Goal: Task Accomplishment & Management: Use online tool/utility

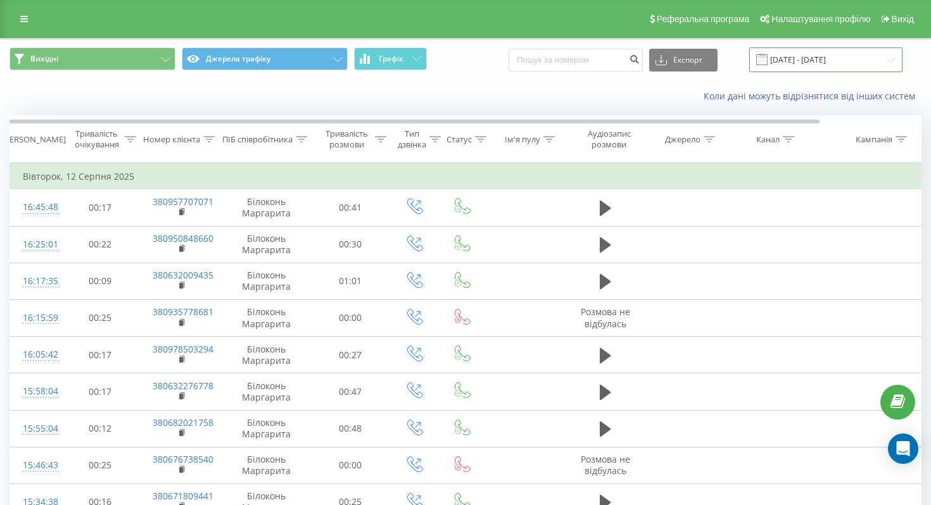
click at [817, 61] on input "12.08.2025 - 12.08.2025" at bounding box center [825, 59] width 153 height 25
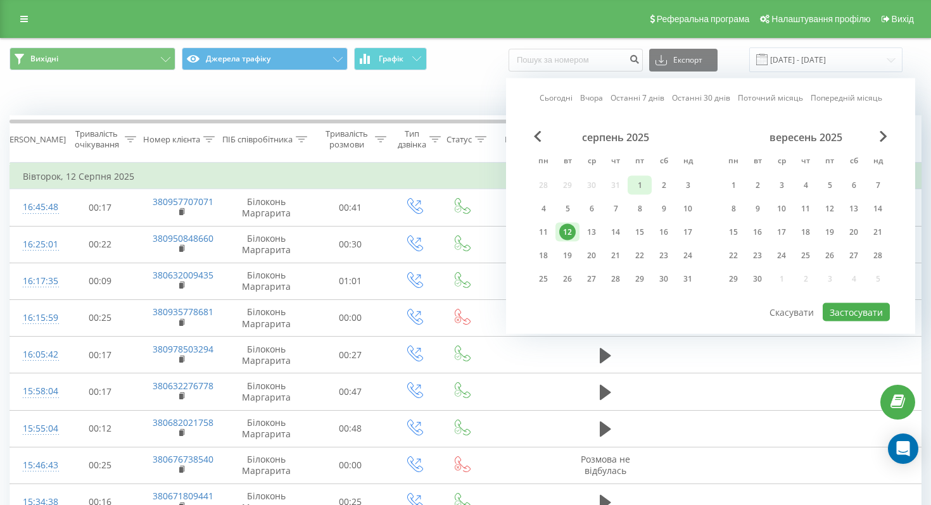
click at [639, 182] on div "1" at bounding box center [639, 185] width 16 height 16
click at [590, 255] on div "20" at bounding box center [591, 256] width 16 height 16
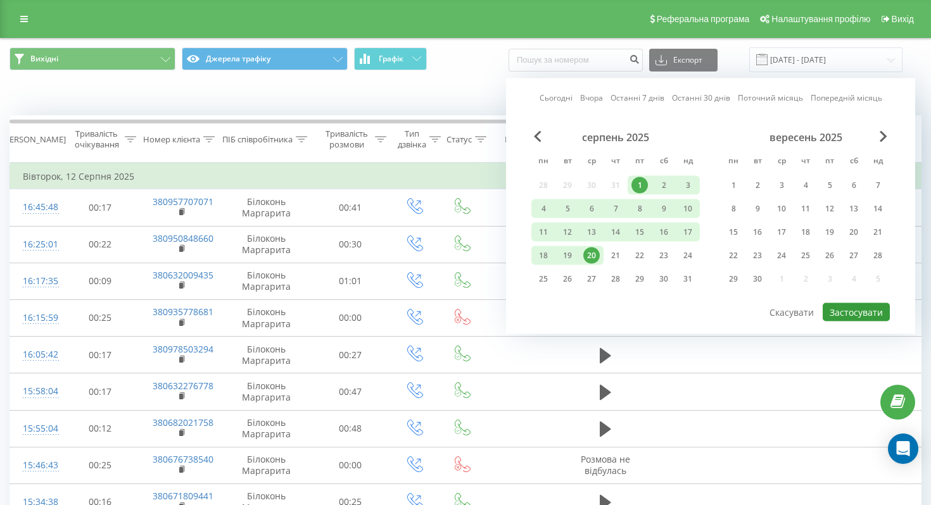
click at [852, 306] on button "Застосувати" at bounding box center [856, 312] width 67 height 18
type input "01.08.2025 - 20.08.2025"
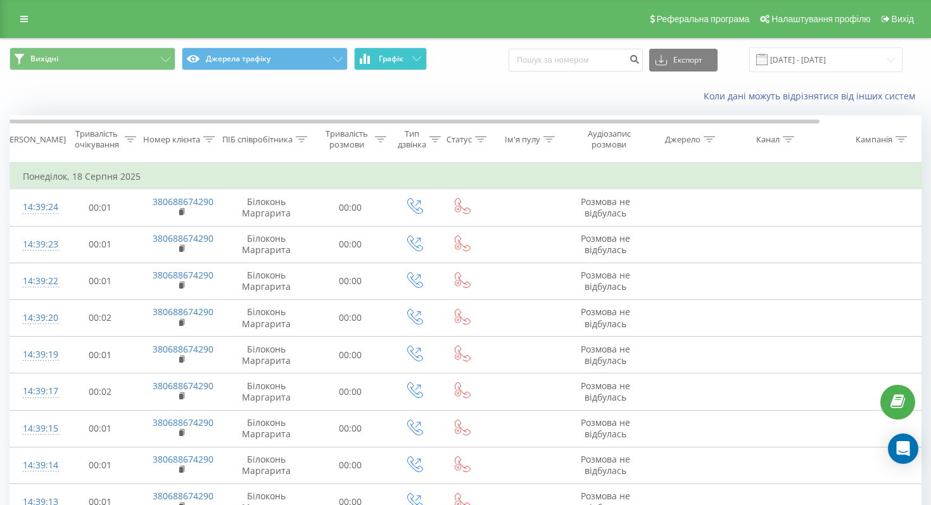
click at [367, 63] on icon at bounding box center [365, 59] width 10 height 10
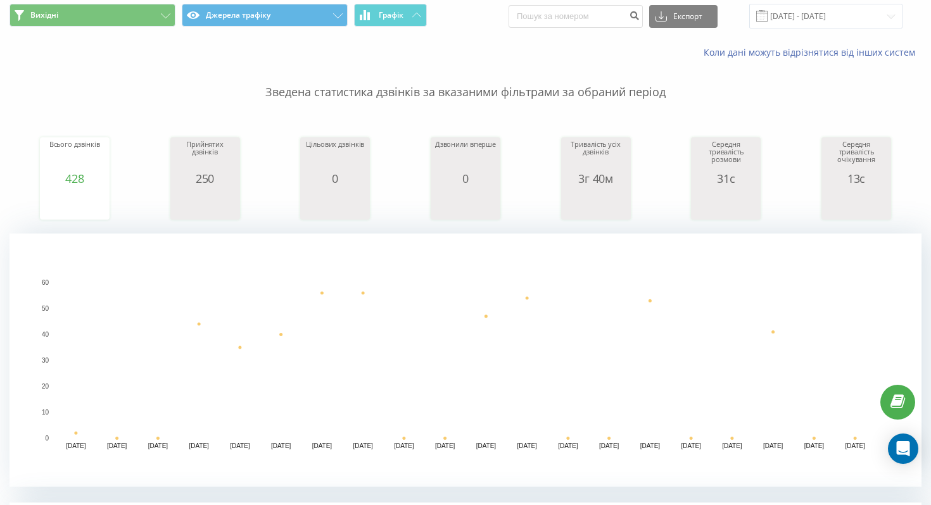
scroll to position [47, 0]
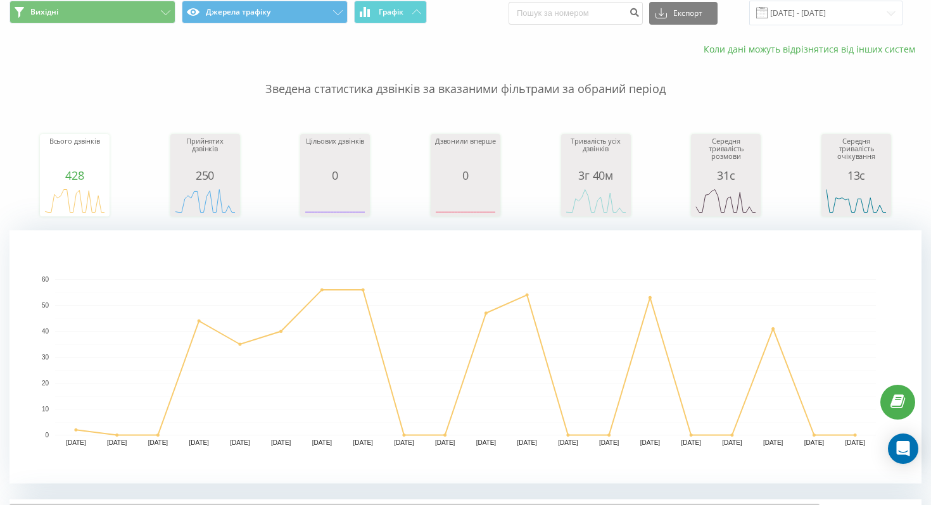
click at [762, 51] on link "Коли дані можуть відрізнятися вiд інших систем" at bounding box center [812, 49] width 218 height 12
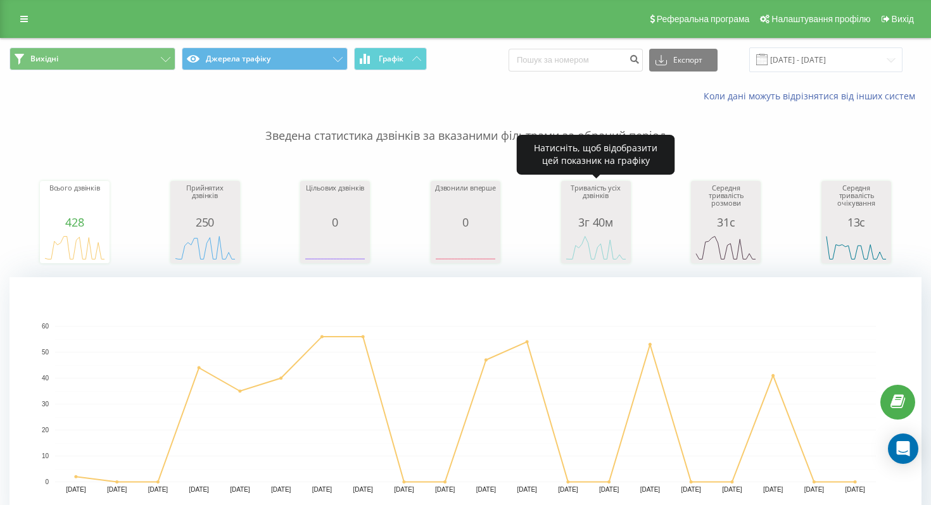
click at [610, 223] on div "3г 40м" at bounding box center [595, 222] width 63 height 13
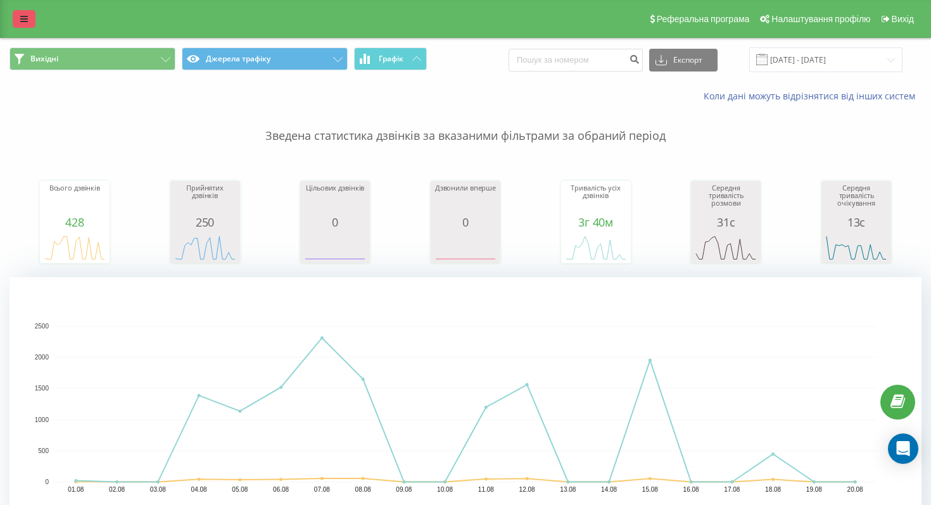
click at [27, 23] on icon at bounding box center [24, 19] width 8 height 9
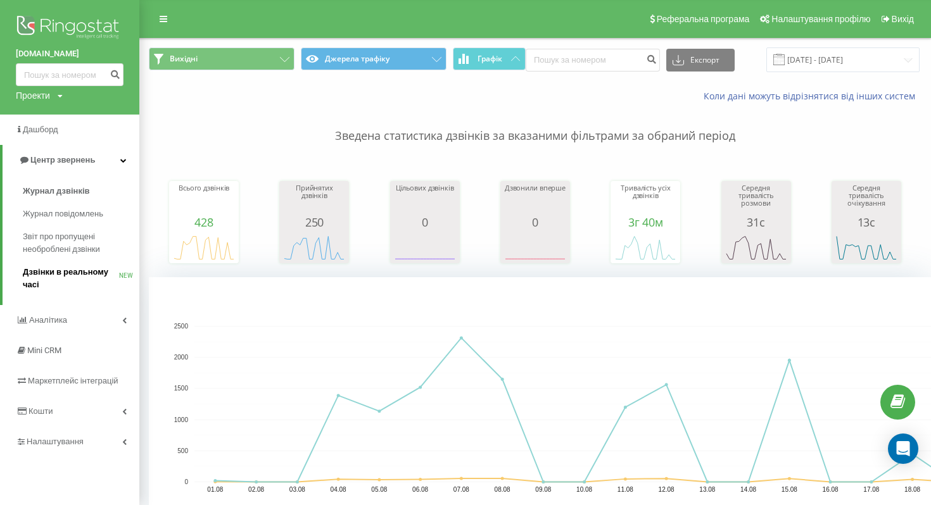
click at [84, 275] on span "Дзвінки в реальному часі" at bounding box center [71, 278] width 96 height 25
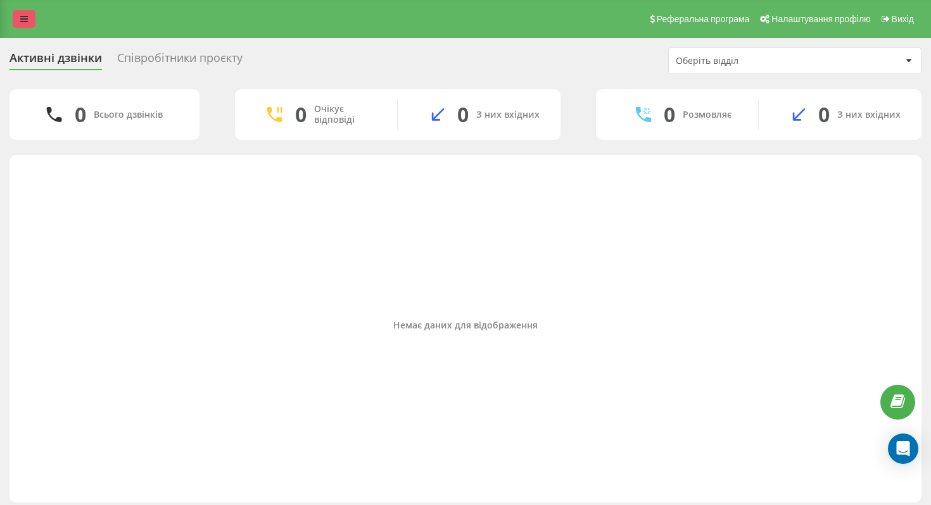
click at [25, 21] on icon at bounding box center [24, 19] width 8 height 9
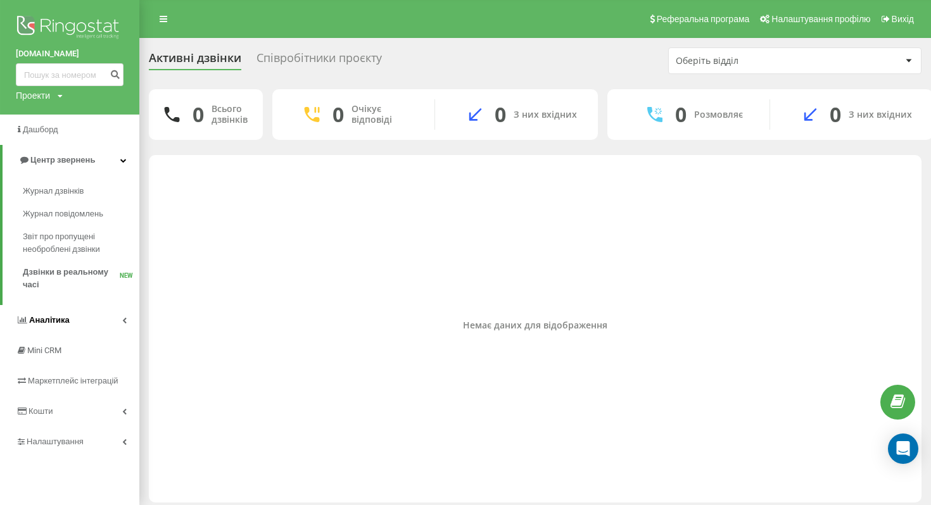
click at [123, 323] on icon at bounding box center [124, 320] width 4 height 6
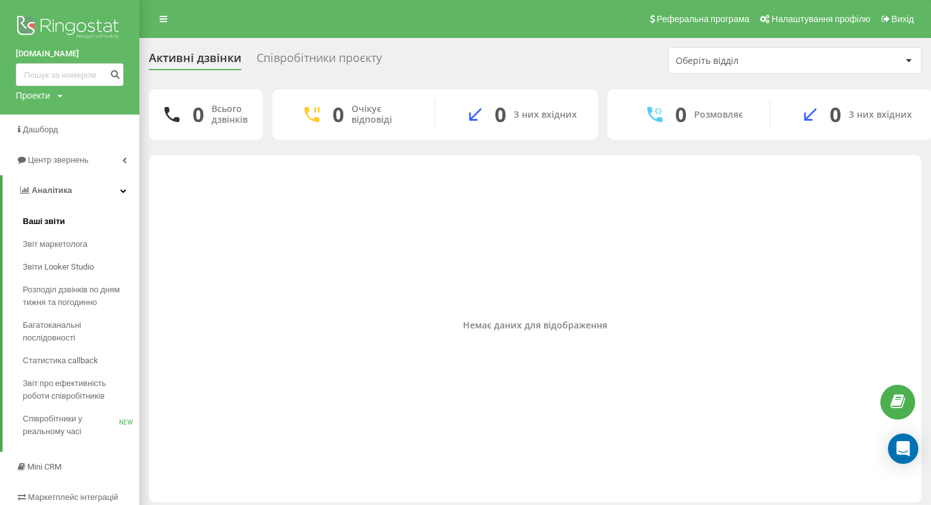
click at [54, 223] on span "Ваші звіти" at bounding box center [44, 221] width 42 height 13
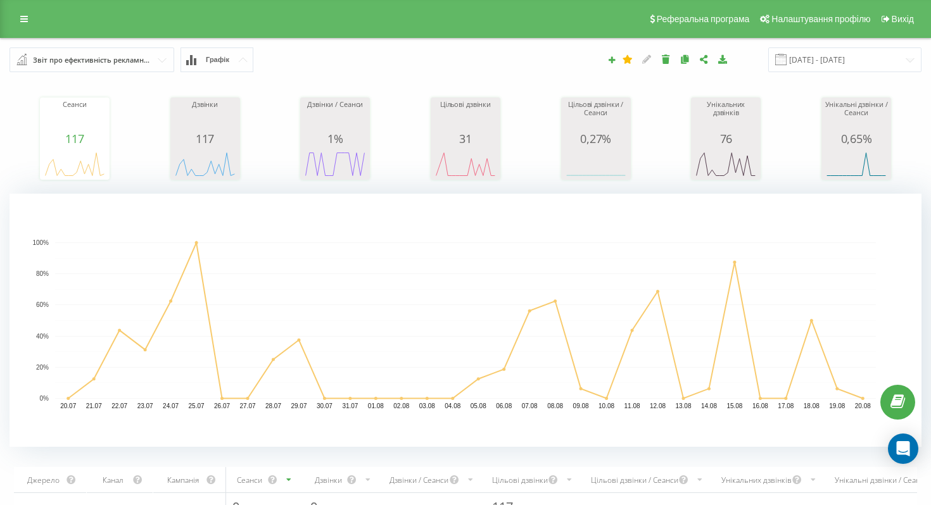
click at [167, 68] on input "text" at bounding box center [92, 59] width 163 height 23
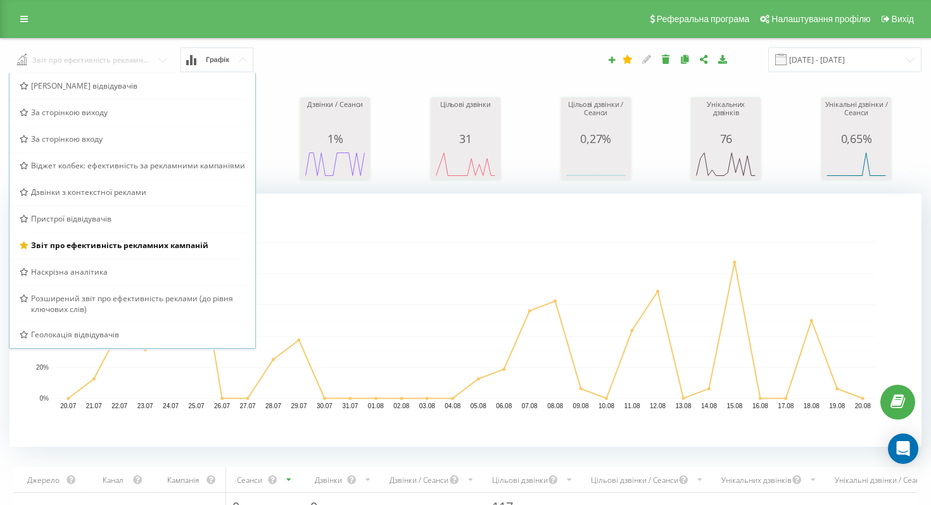
click at [163, 62] on input "text" at bounding box center [92, 58] width 165 height 23
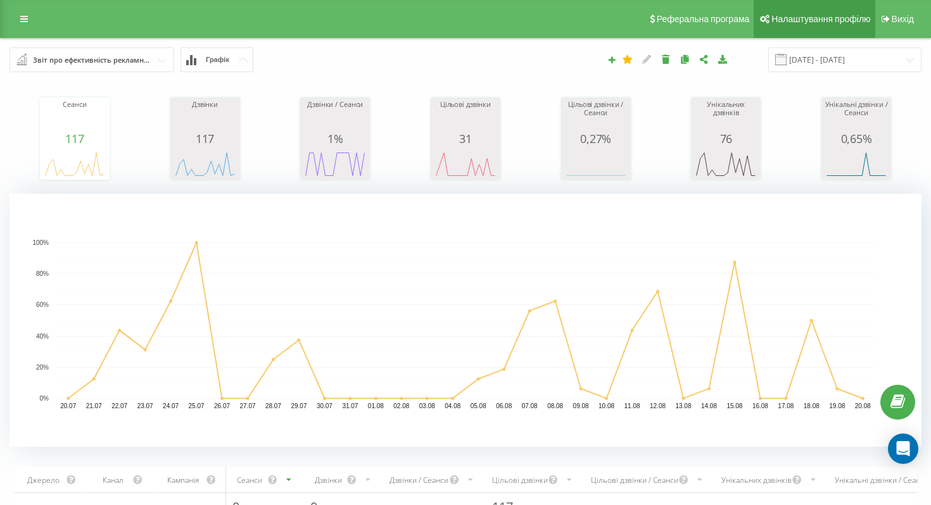
click at [798, 15] on span "Налаштування профілю" at bounding box center [820, 19] width 99 height 10
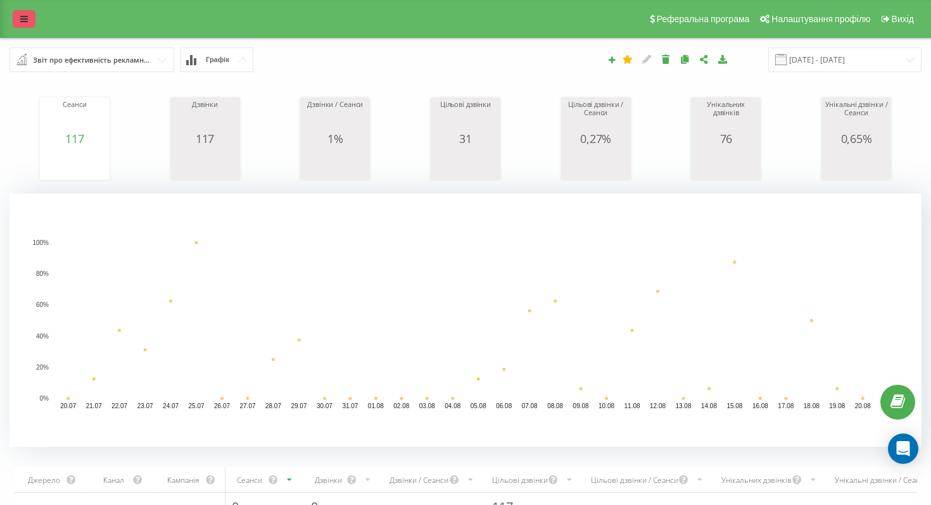
click at [23, 21] on icon at bounding box center [24, 19] width 8 height 9
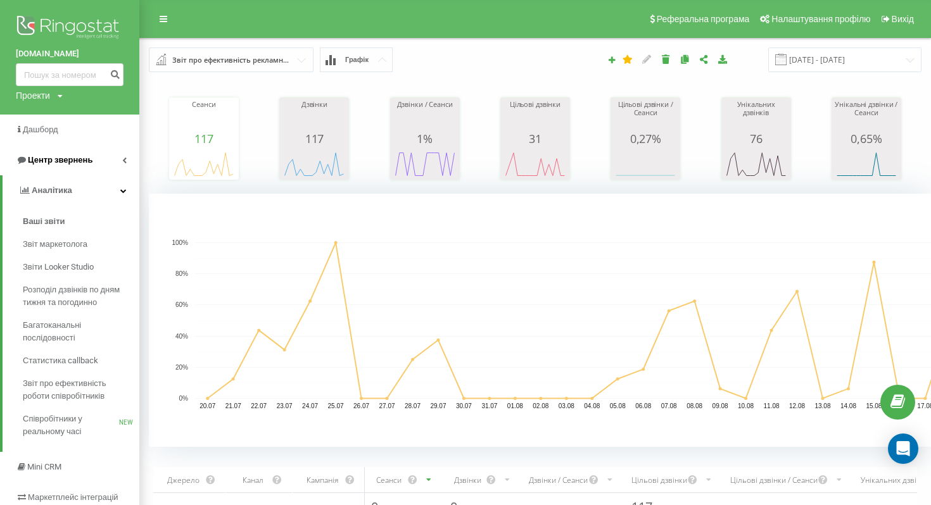
click at [61, 167] on link "Центр звернень" at bounding box center [69, 160] width 139 height 30
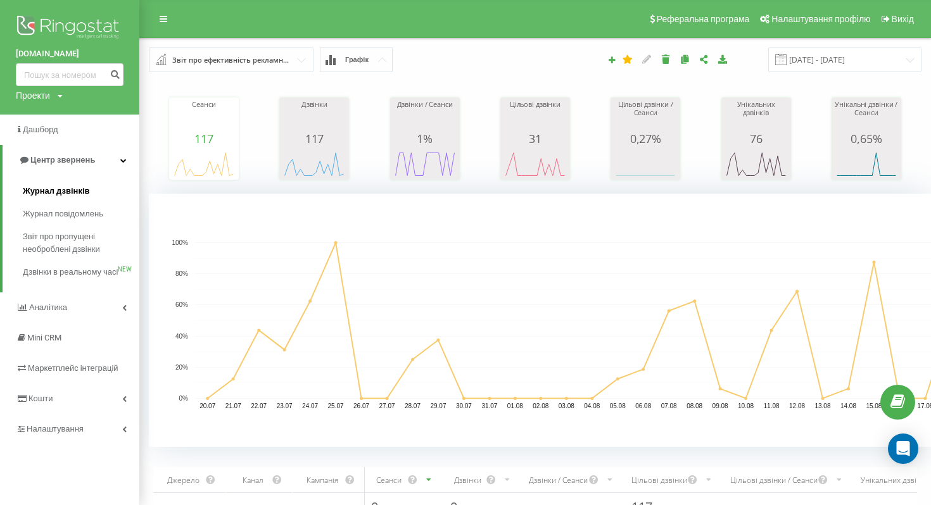
click at [60, 191] on span "Журнал дзвінків" at bounding box center [56, 191] width 67 height 13
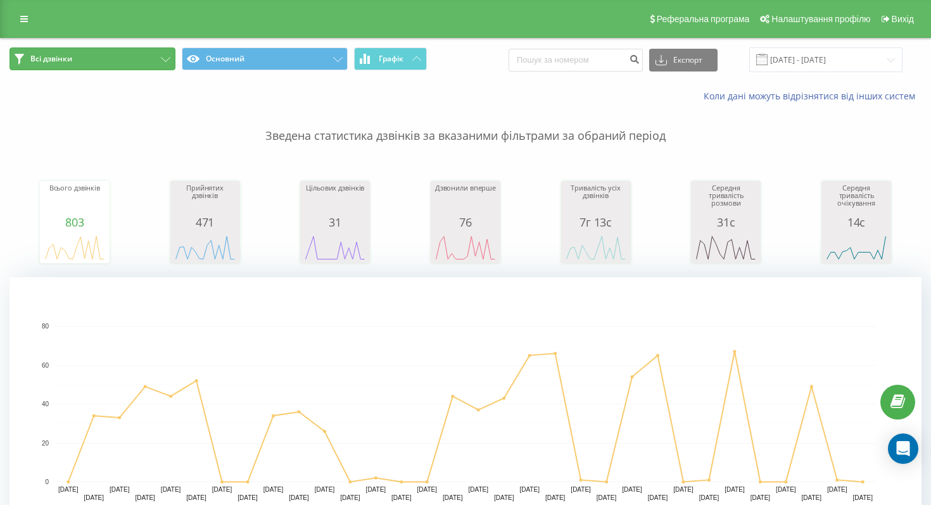
click at [161, 60] on icon at bounding box center [165, 59] width 9 height 5
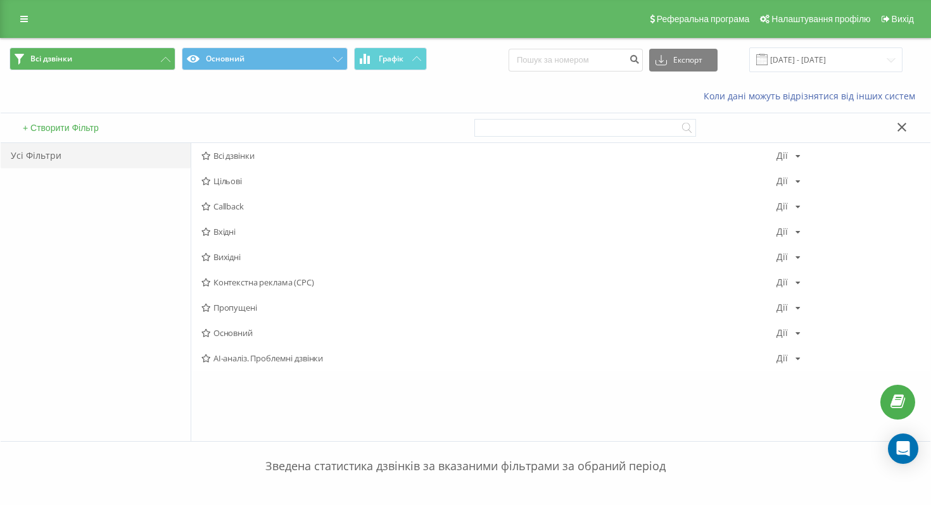
click at [82, 131] on button "+ Створити Фільтр" at bounding box center [61, 127] width 84 height 11
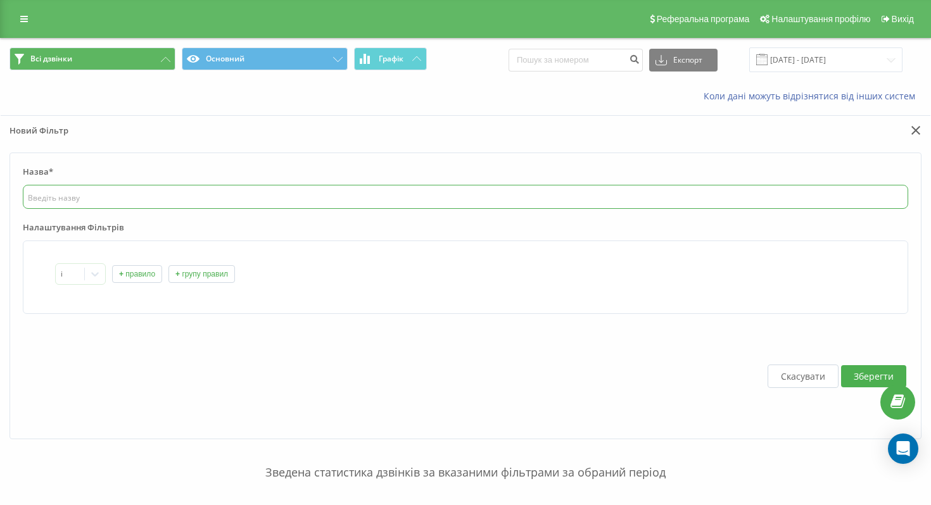
click at [80, 202] on input "text" at bounding box center [465, 197] width 885 height 24
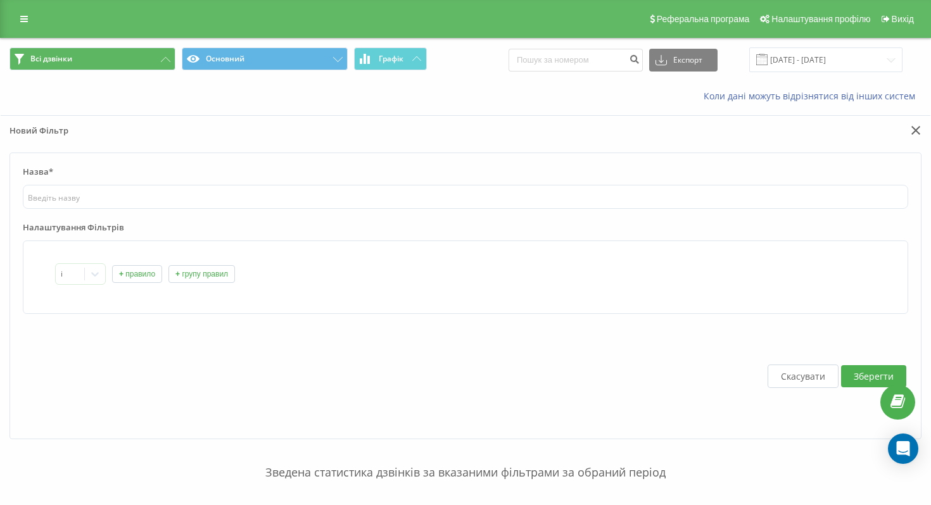
click at [137, 269] on button "+ правило" at bounding box center [137, 274] width 50 height 18
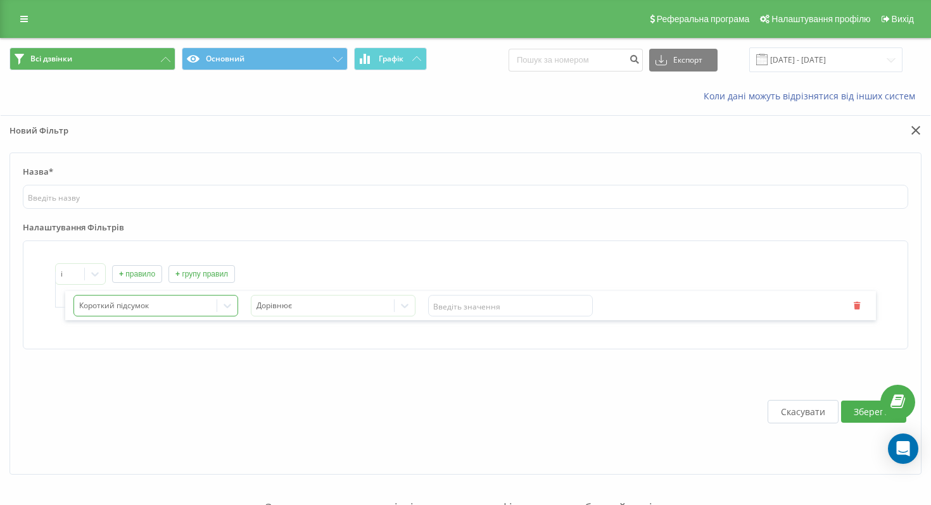
click at [233, 305] on div at bounding box center [227, 306] width 20 height 20
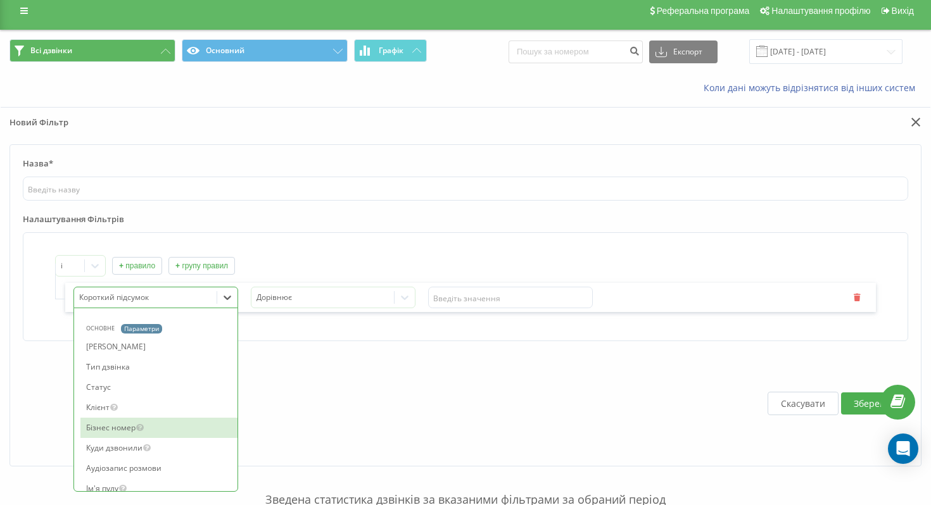
scroll to position [657, 0]
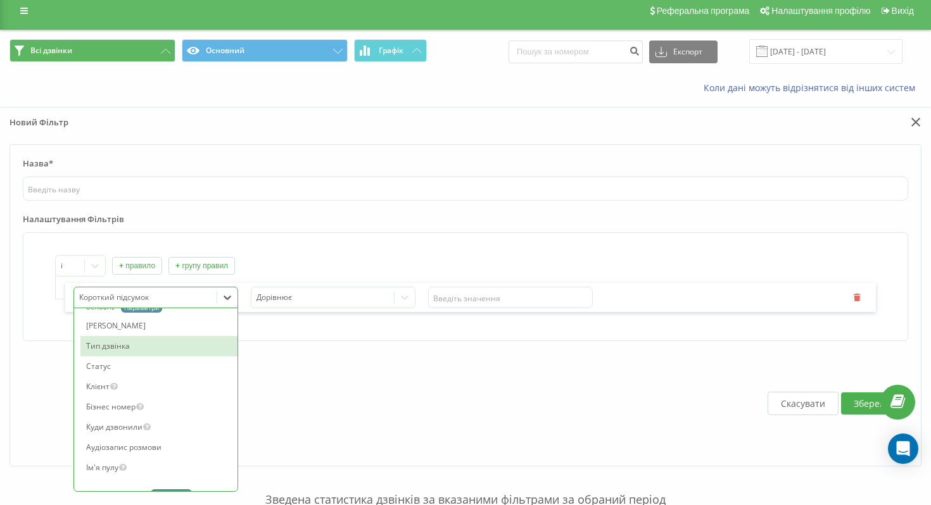
click at [177, 351] on div "Тип дзвінка" at bounding box center [158, 346] width 157 height 20
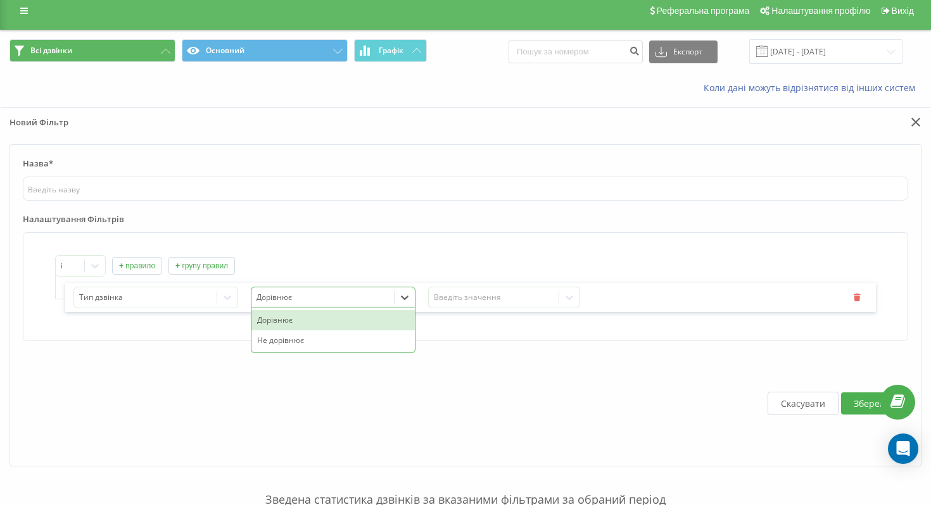
click at [408, 302] on icon at bounding box center [404, 297] width 13 height 13
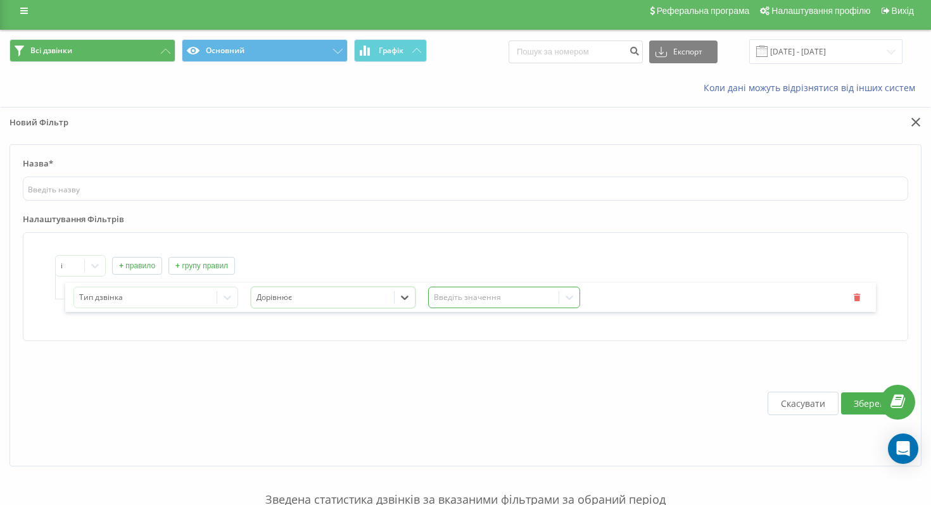
click at [514, 298] on div "Введіть значення" at bounding box center [494, 298] width 120 height 10
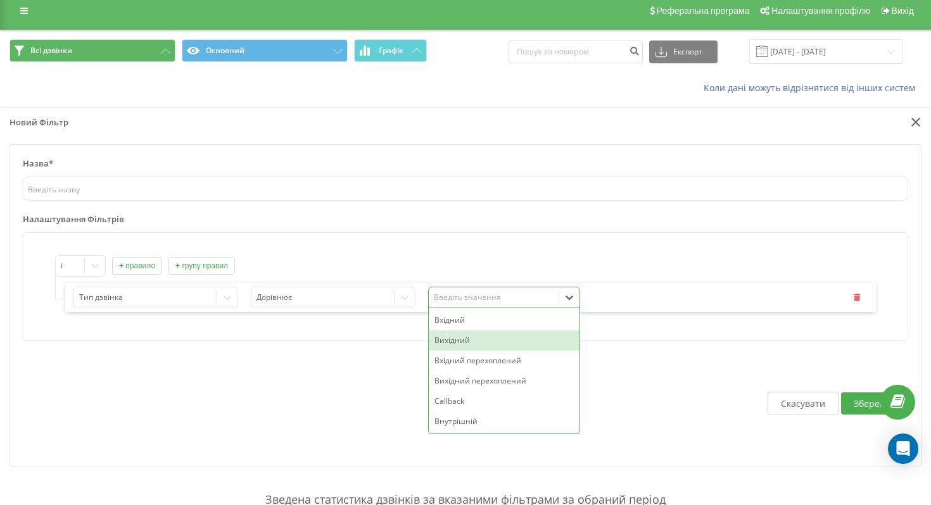
click at [488, 341] on div "Вихідний" at bounding box center [504, 341] width 151 height 20
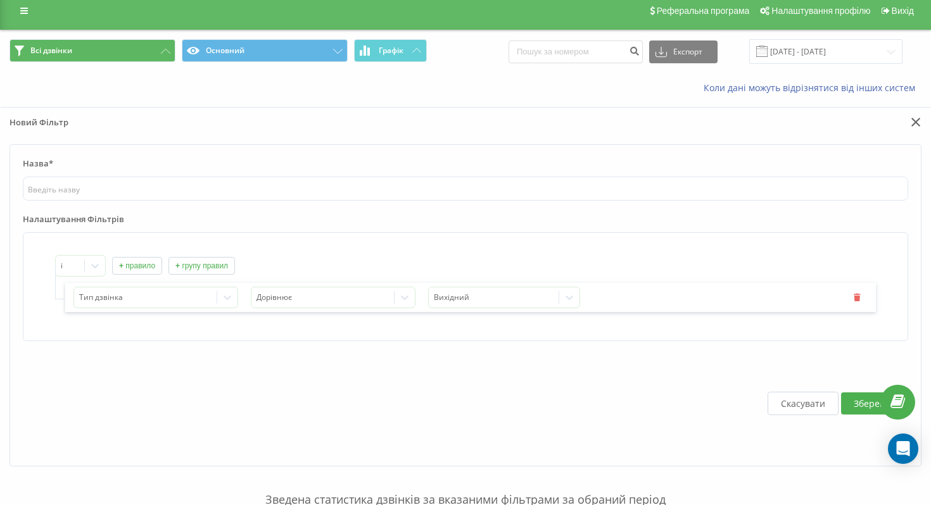
click at [220, 268] on button "+ групу правил" at bounding box center [201, 266] width 66 height 18
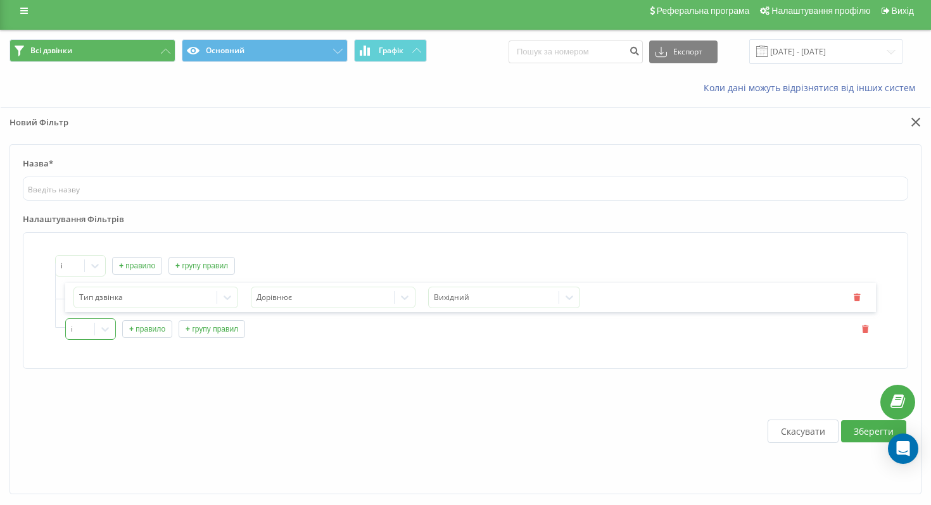
click at [99, 332] on icon at bounding box center [105, 329] width 13 height 13
click at [104, 329] on icon at bounding box center [105, 329] width 13 height 13
click at [151, 329] on button "+ правило" at bounding box center [147, 329] width 50 height 18
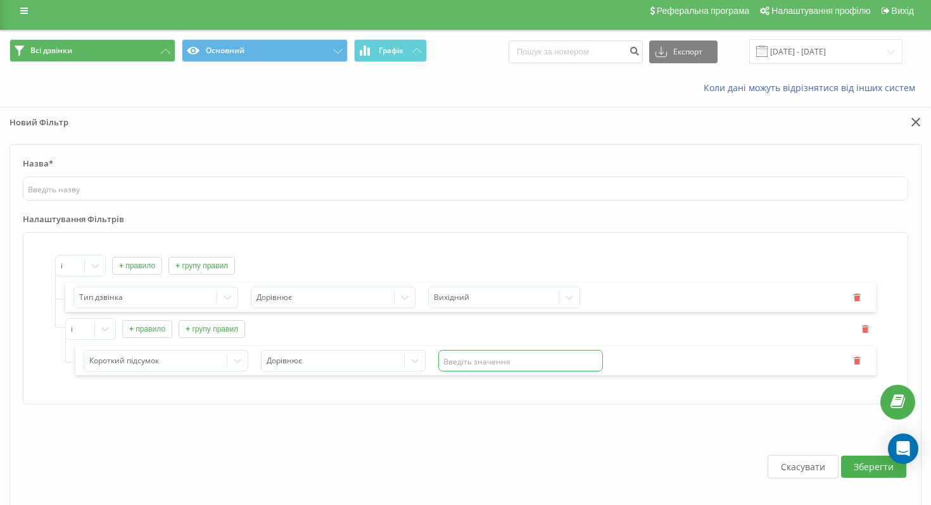
click at [486, 365] on input "text" at bounding box center [520, 361] width 165 height 22
click at [858, 360] on icon "button" at bounding box center [856, 360] width 9 height 8
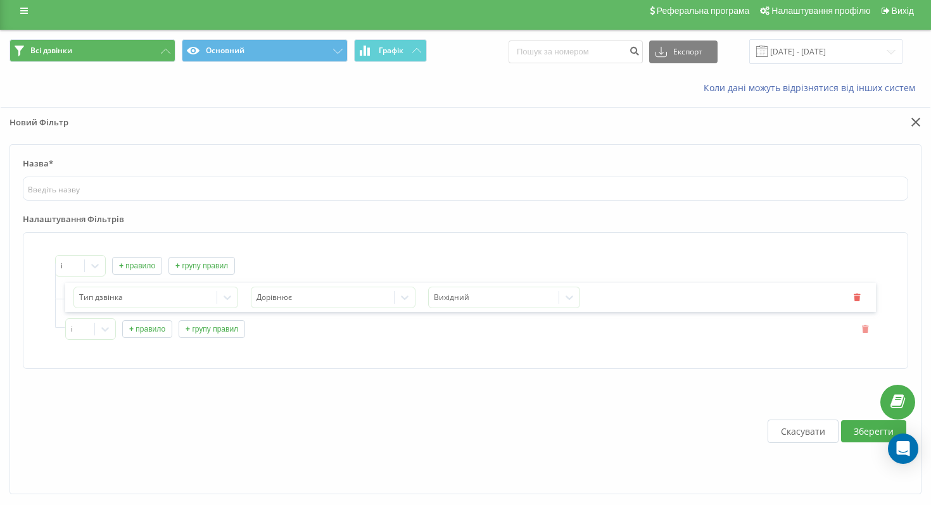
click at [866, 331] on icon "button" at bounding box center [865, 329] width 9 height 8
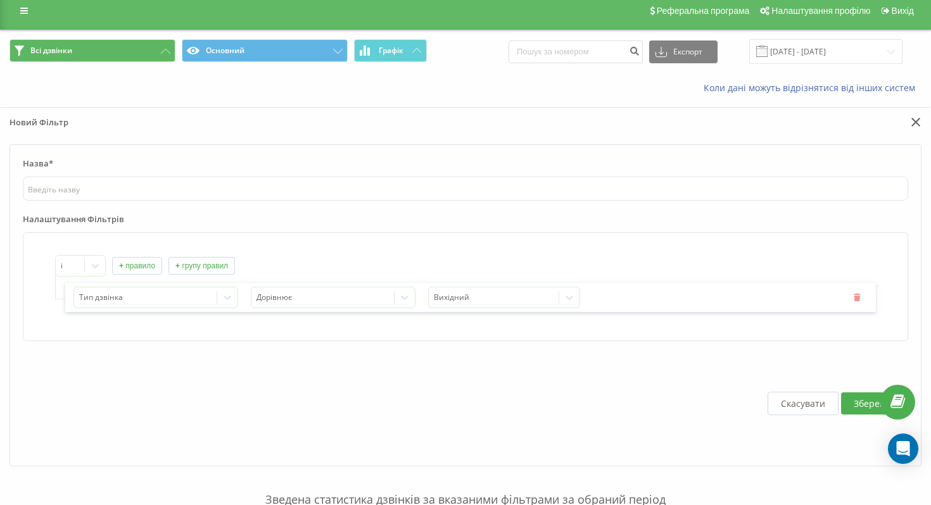
click at [858, 298] on icon "button" at bounding box center [856, 297] width 9 height 8
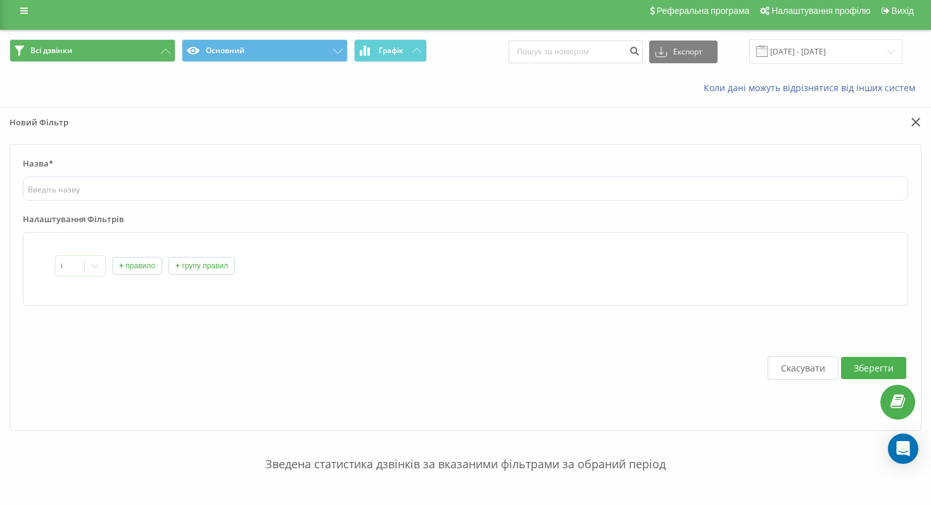
click at [819, 371] on button "Скасувати" at bounding box center [802, 367] width 71 height 23
